Goal: Find specific page/section: Find specific page/section

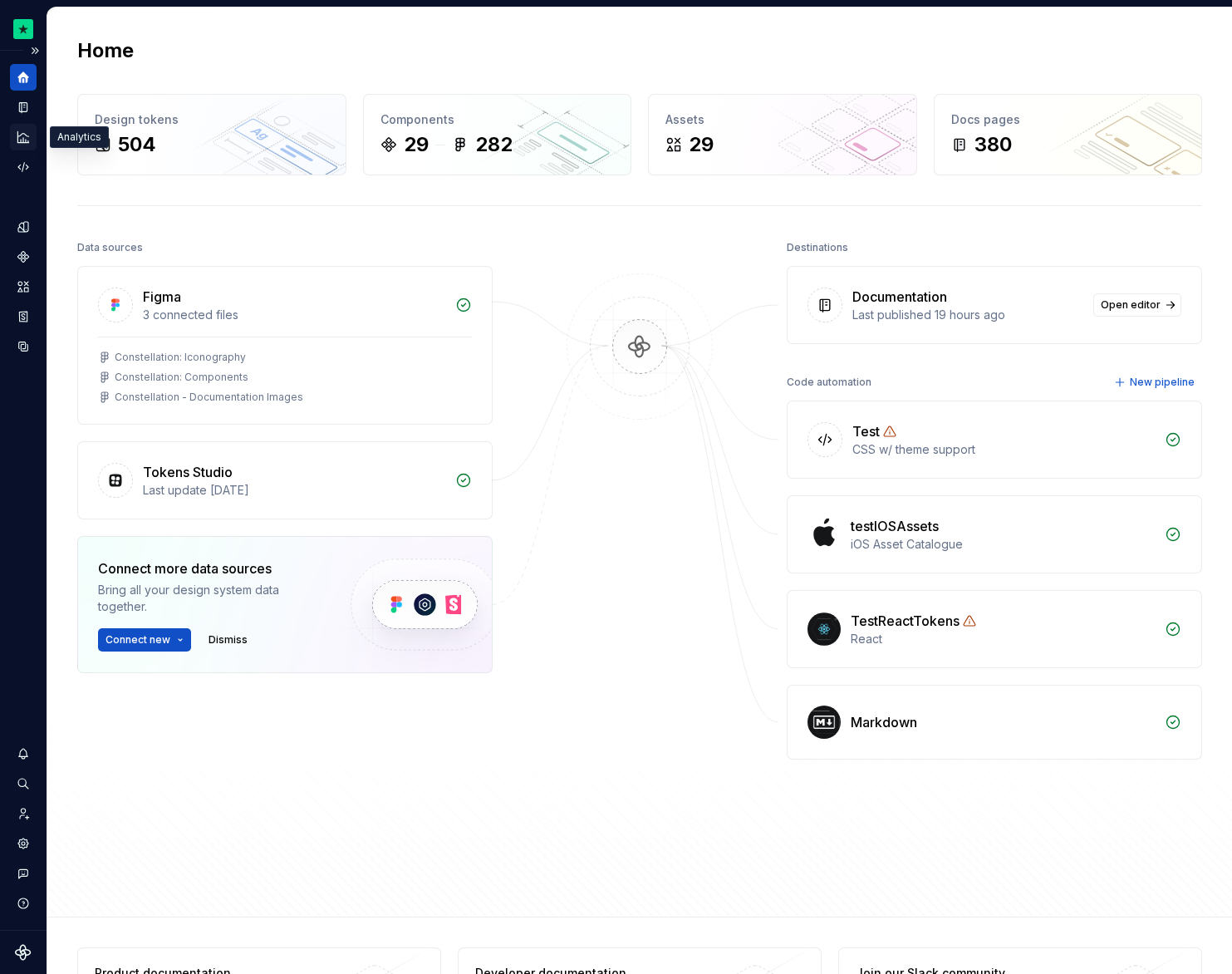
click at [24, 144] on icon "Analytics" at bounding box center [24, 137] width 15 height 15
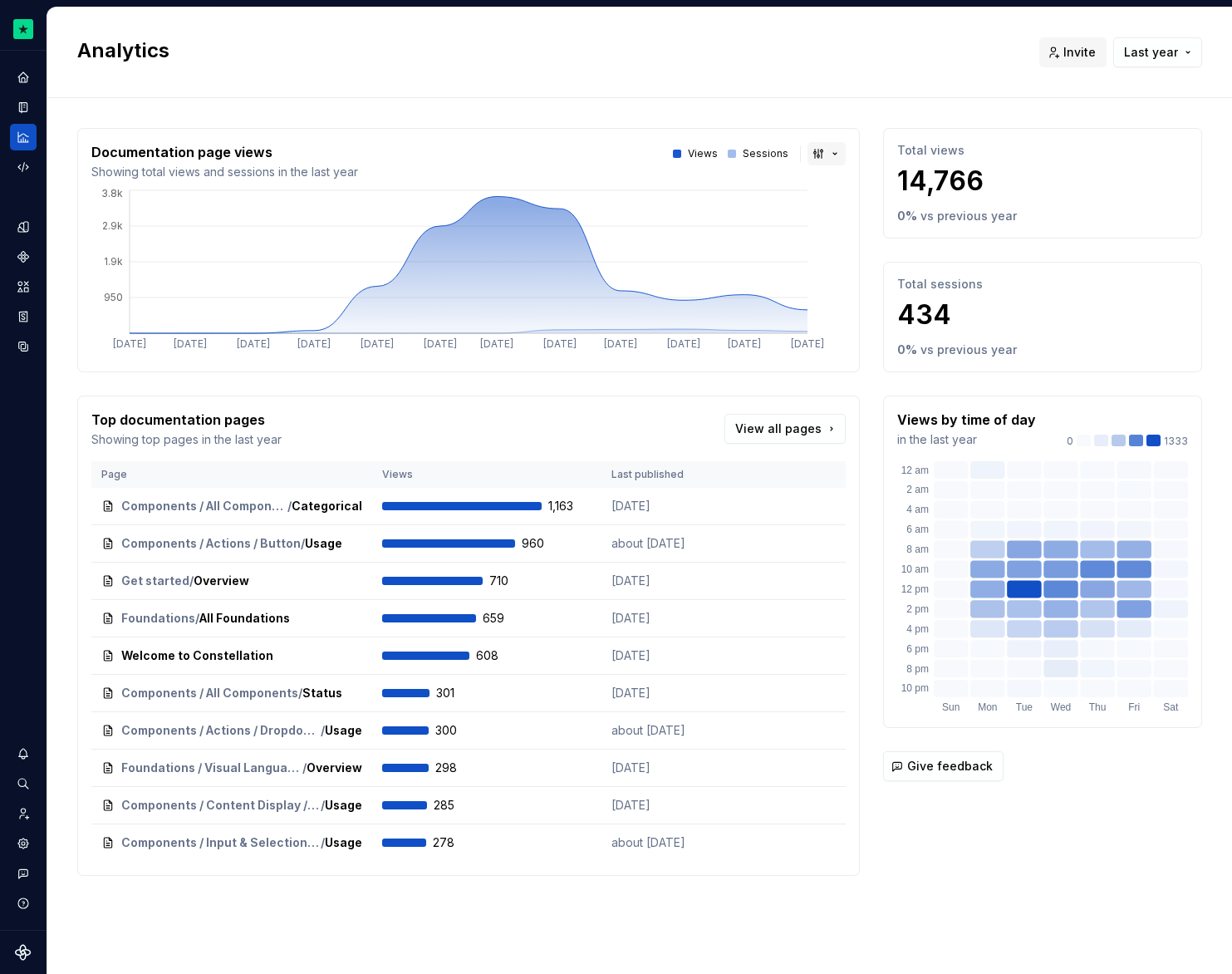
click at [824, 154] on button "button" at bounding box center [826, 154] width 38 height 23
click at [847, 205] on div "Bar chart" at bounding box center [864, 212] width 52 height 16
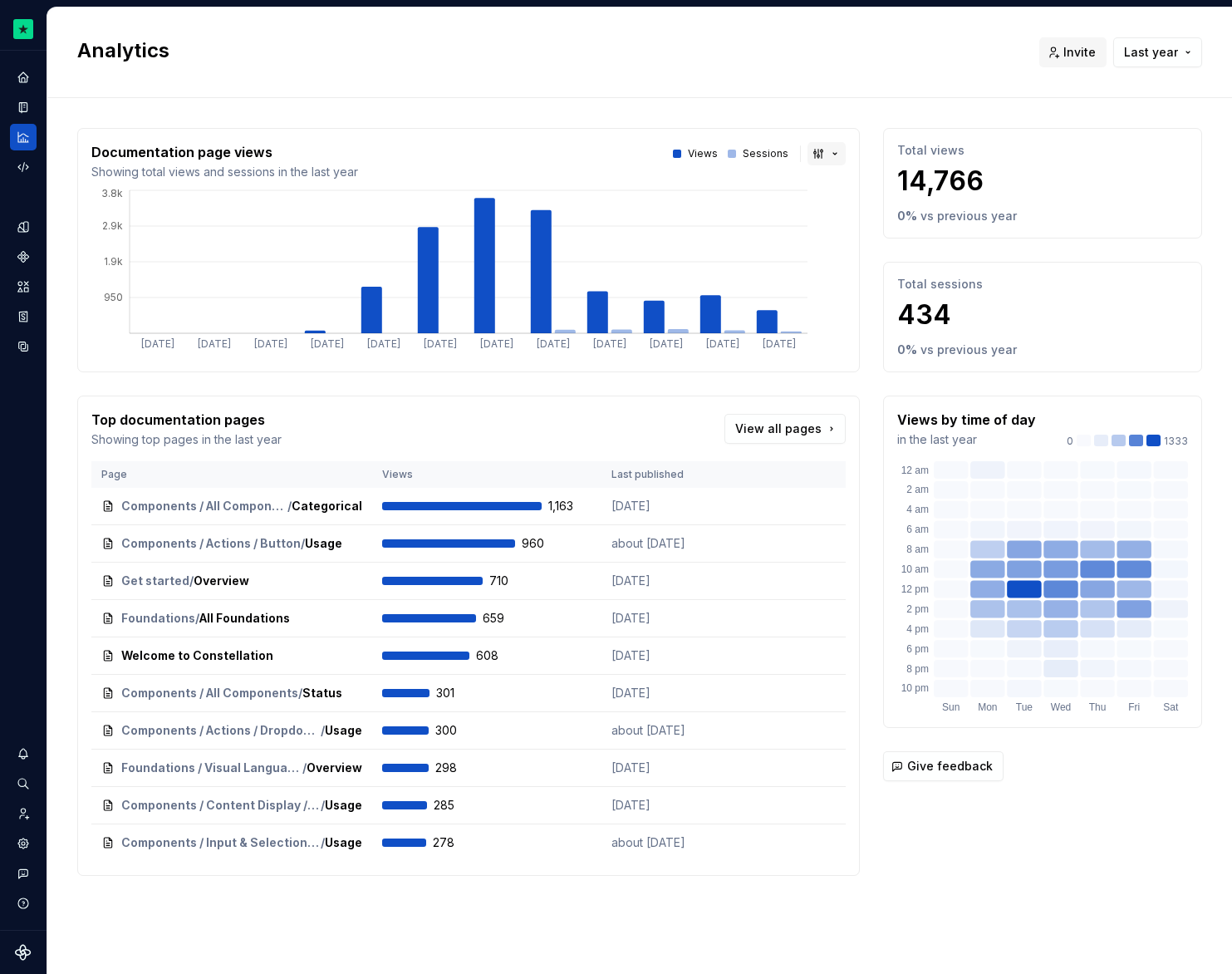
click at [841, 154] on button "button" at bounding box center [826, 154] width 38 height 23
click at [847, 179] on div "Area chart" at bounding box center [868, 186] width 60 height 16
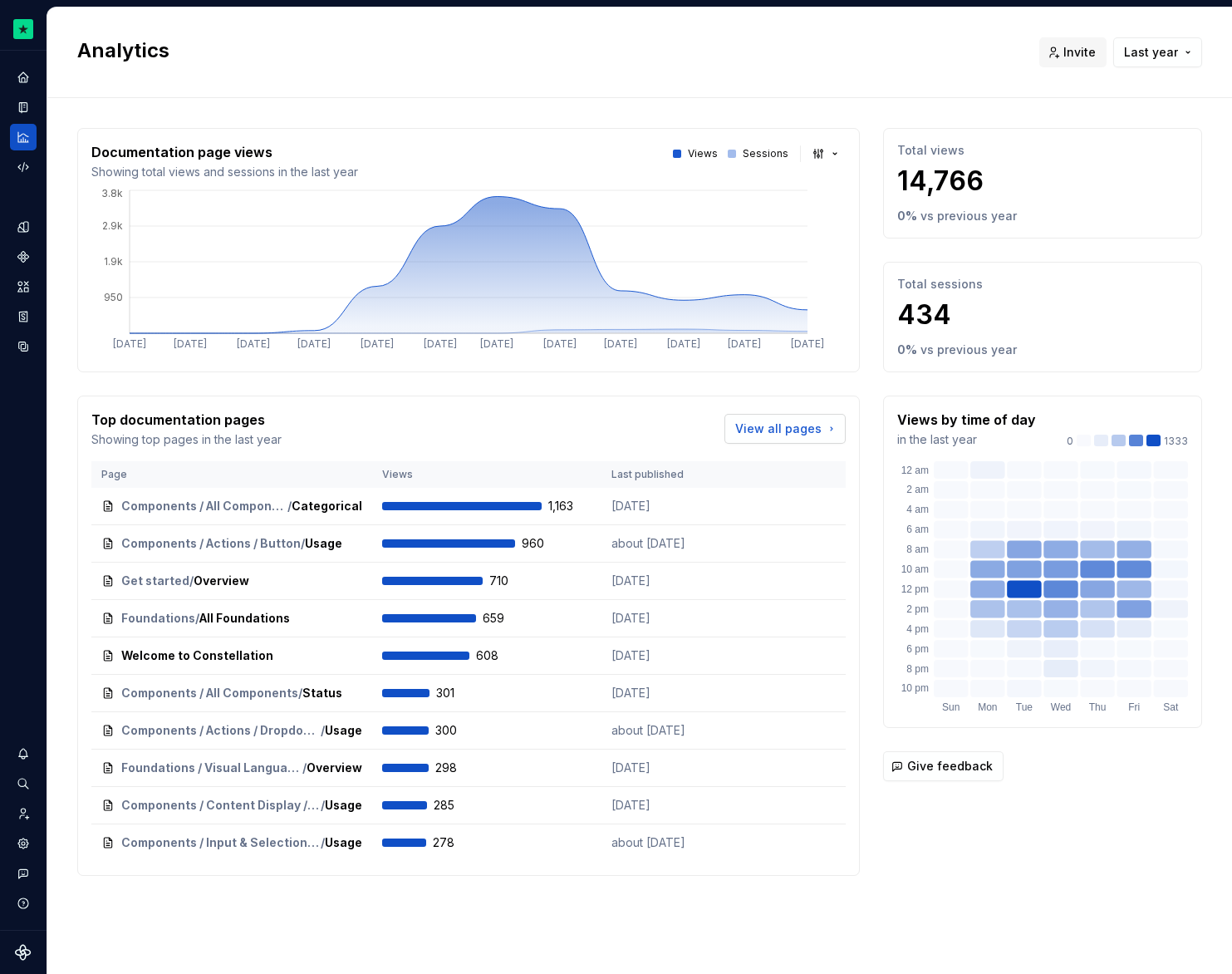
click at [833, 424] on link "View all pages" at bounding box center [785, 428] width 121 height 30
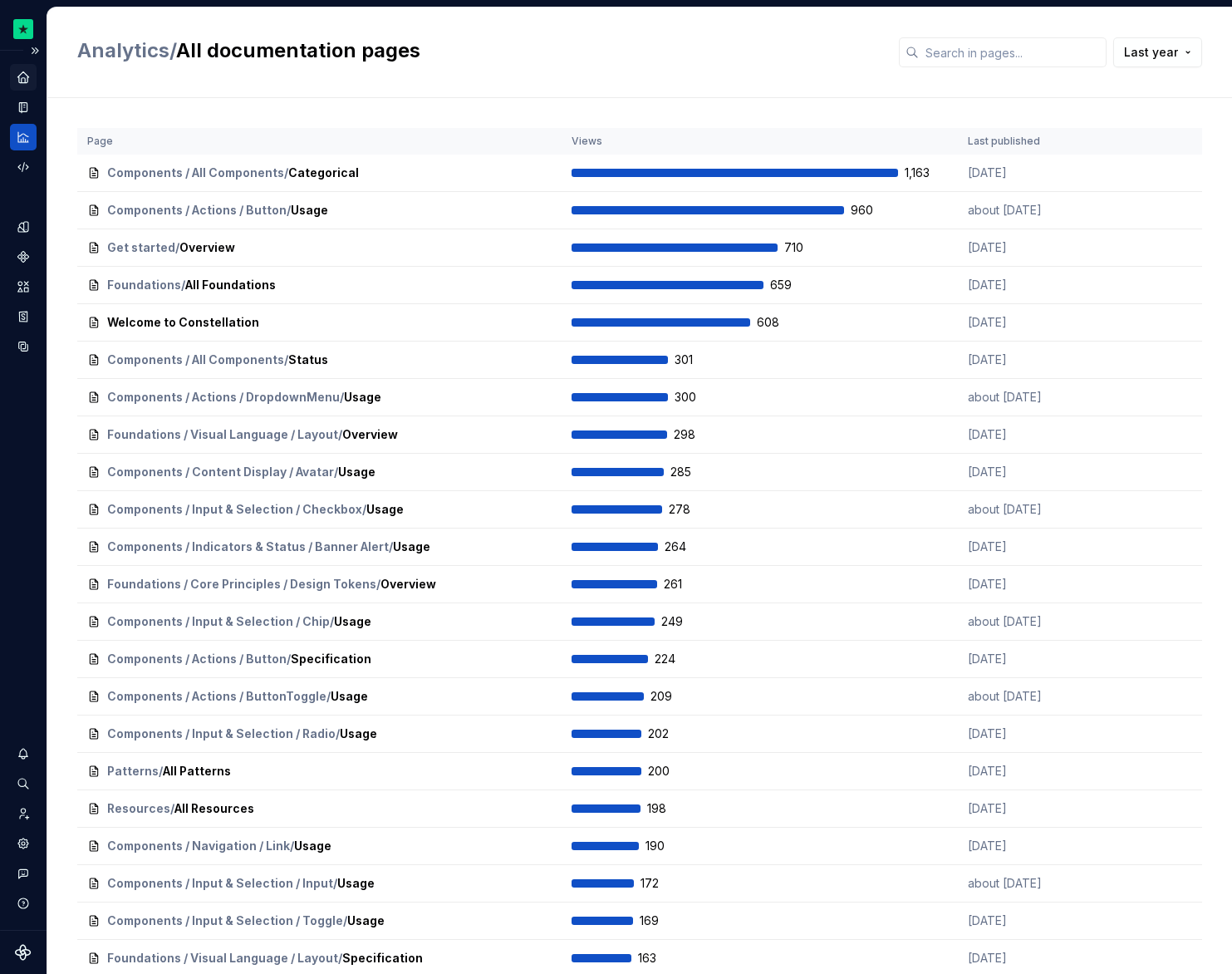
click at [22, 72] on icon "Home" at bounding box center [22, 77] width 11 height 11
